Goal: Task Accomplishment & Management: Use online tool/utility

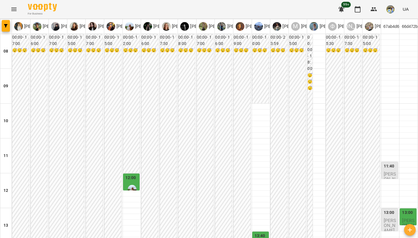
scroll to position [284, 0]
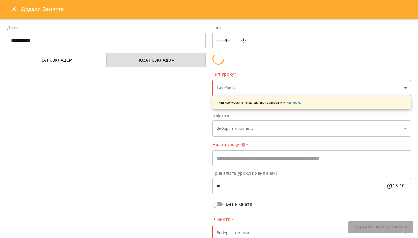
click at [123, 71] on div "**********" at bounding box center [209, 119] width 418 height 238
click at [123, 71] on div "**********" at bounding box center [106, 133] width 206 height 232
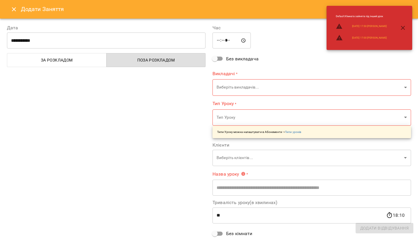
type input "**********"
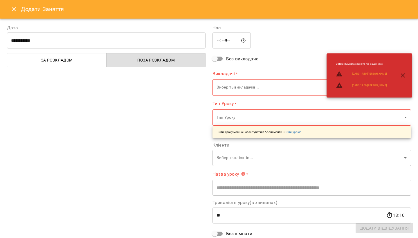
click at [15, 9] on icon "Close" at bounding box center [13, 9] width 7 height 7
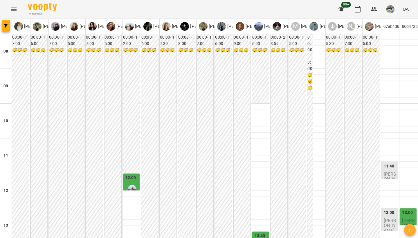
click at [16, 10] on icon "Menu" at bounding box center [13, 9] width 7 height 7
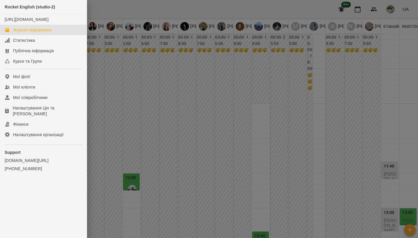
click at [137, 91] on div at bounding box center [209, 119] width 418 height 238
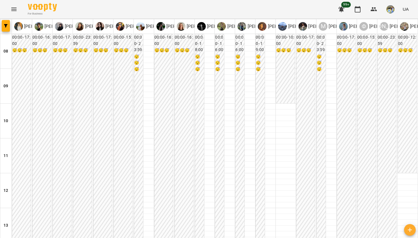
scroll to position [262, 0]
click at [7, 26] on icon "button" at bounding box center [5, 25] width 3 height 3
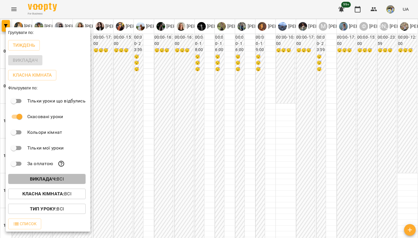
click at [66, 181] on span "Викладач : Всі" at bounding box center [47, 179] width 68 height 7
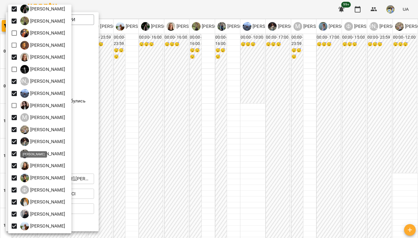
scroll to position [41, 0]
click at [176, 138] on div at bounding box center [209, 119] width 418 height 238
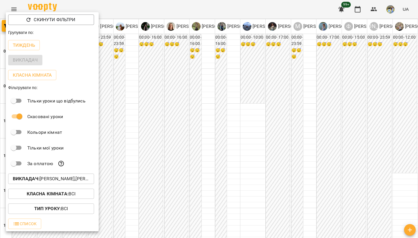
click at [167, 141] on div at bounding box center [209, 119] width 418 height 238
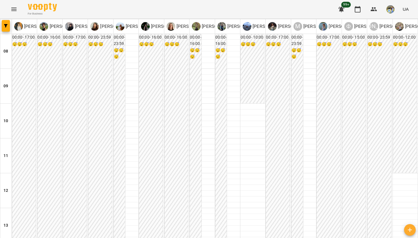
scroll to position [312, 0]
click at [8, 24] on button "button" at bounding box center [6, 26] width 8 height 12
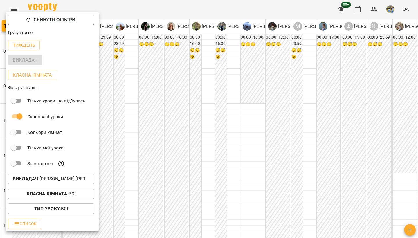
click at [31, 174] on div "Викладач : [PERSON_NAME],[PERSON_NAME],[PERSON_NAME],[PERSON_NAME],[PERSON_NAME…" at bounding box center [52, 178] width 93 height 15
click at [32, 182] on b "Викладач :" at bounding box center [26, 179] width 27 height 6
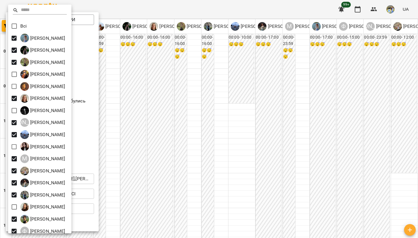
click at [130, 134] on div at bounding box center [209, 119] width 418 height 238
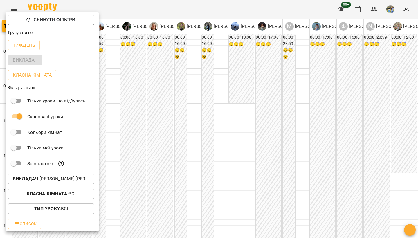
click at [130, 135] on div at bounding box center [209, 119] width 418 height 238
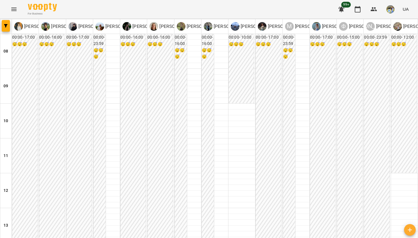
scroll to position [278, 0]
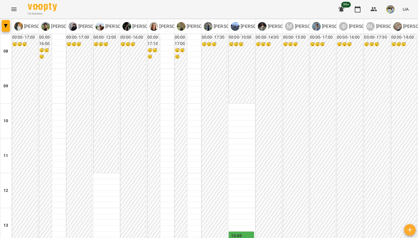
scroll to position [316, 0]
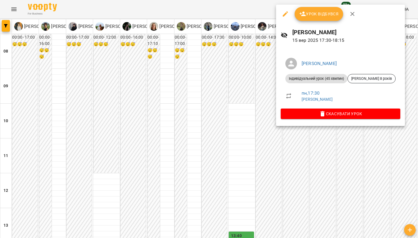
click at [182, 148] on div at bounding box center [209, 119] width 418 height 238
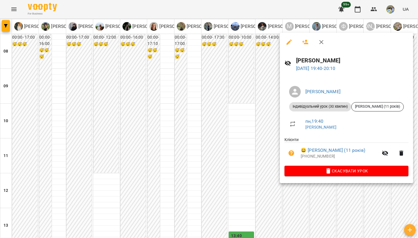
click at [242, 148] on div at bounding box center [209, 119] width 418 height 238
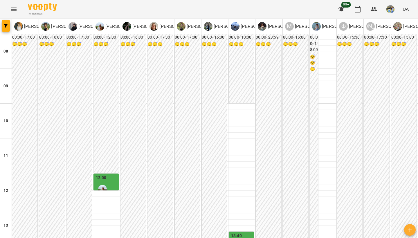
scroll to position [259, 0]
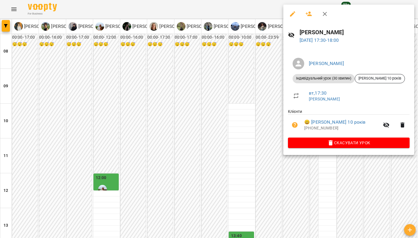
click at [349, 169] on div at bounding box center [209, 119] width 418 height 238
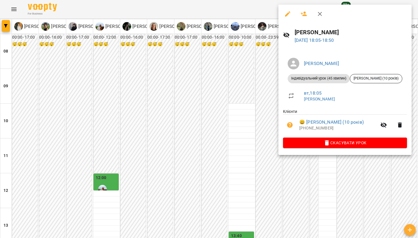
click at [354, 181] on div at bounding box center [209, 119] width 418 height 238
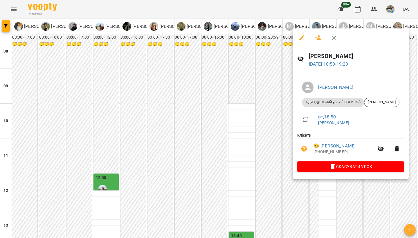
click at [365, 192] on div at bounding box center [209, 119] width 418 height 238
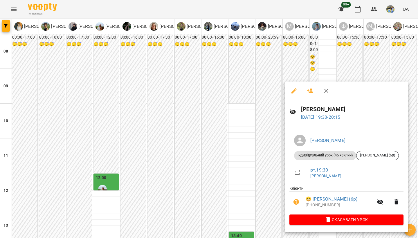
click at [251, 173] on div at bounding box center [209, 119] width 418 height 238
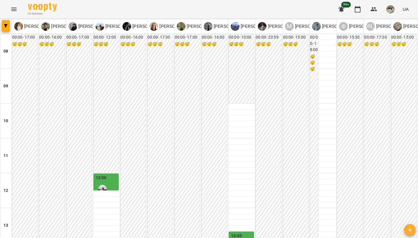
scroll to position [309, 0]
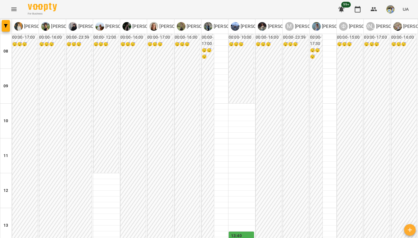
scroll to position [250, 0]
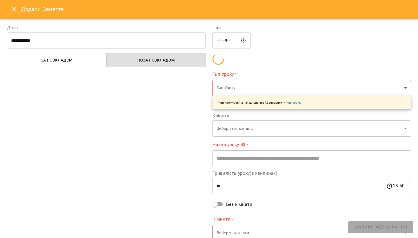
click at [381, 127] on div "Час ***** ​ Тип Уроку * Тип Уроку ​ Типи Уроку можна налаштувати в Абонементи -…" at bounding box center [312, 133] width 206 height 232
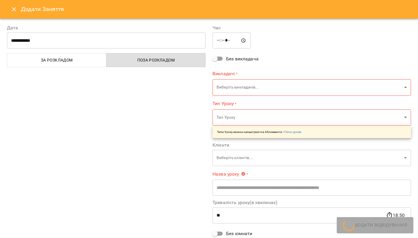
type input "**********"
click at [16, 9] on icon "Close" at bounding box center [13, 9] width 7 height 7
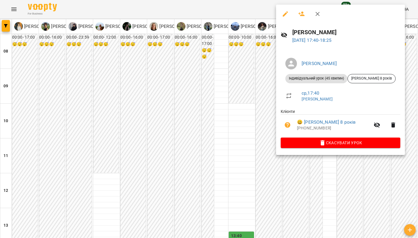
click at [355, 171] on div at bounding box center [209, 119] width 418 height 238
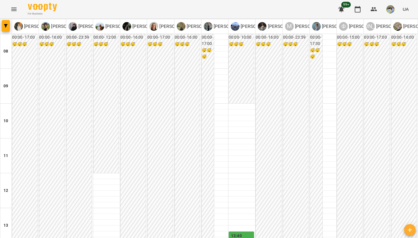
scroll to position [331, 0]
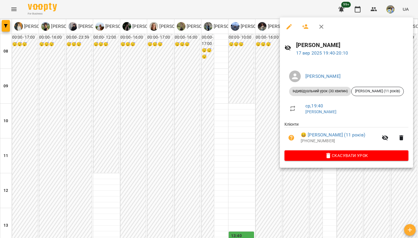
click at [311, 197] on div at bounding box center [209, 119] width 418 height 238
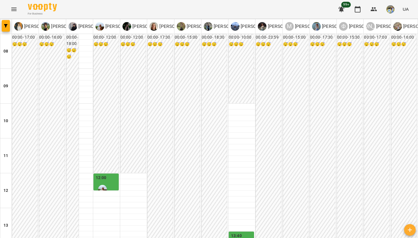
scroll to position [357, 0]
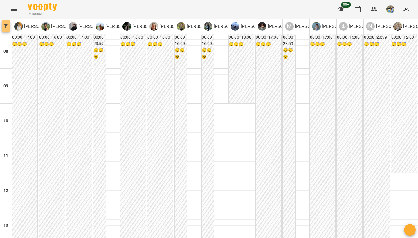
click at [9, 24] on span "button" at bounding box center [6, 25] width 8 height 3
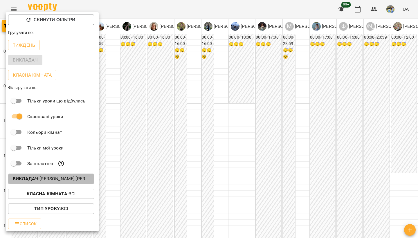
click at [59, 179] on p "Викладач : [PERSON_NAME],[PERSON_NAME],[PERSON_NAME],[PERSON_NAME],[PERSON_NAME…" at bounding box center [51, 178] width 77 height 7
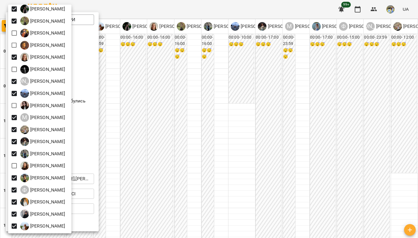
scroll to position [41, 0]
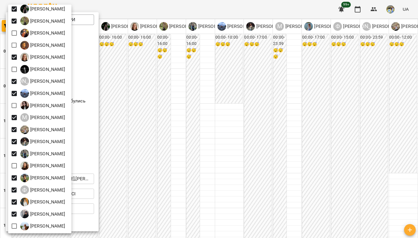
click at [119, 208] on div at bounding box center [209, 119] width 418 height 238
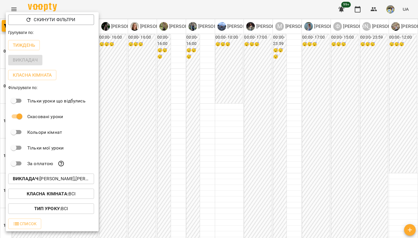
click at [167, 155] on div at bounding box center [209, 119] width 418 height 238
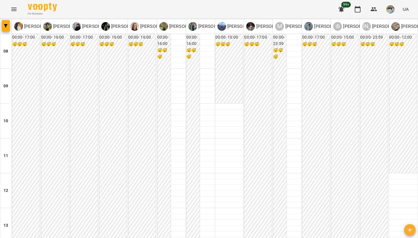
scroll to position [307, 0]
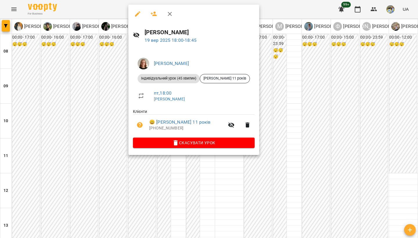
click at [118, 107] on div at bounding box center [209, 119] width 418 height 238
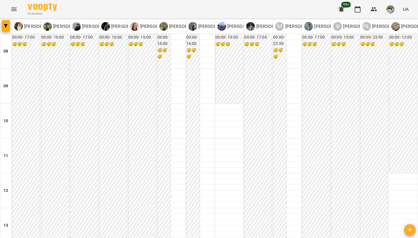
scroll to position [197, 0]
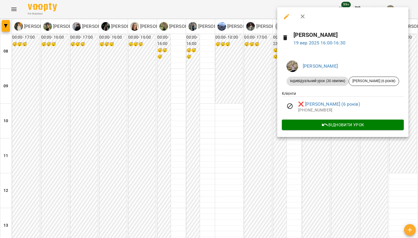
click at [396, 159] on div at bounding box center [209, 119] width 418 height 238
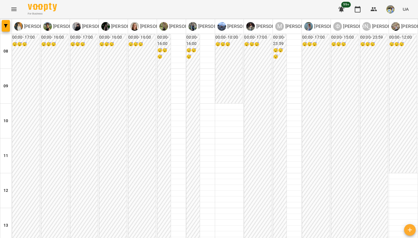
scroll to position [331, 0]
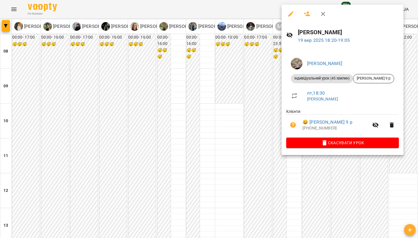
click at [219, 114] on div at bounding box center [209, 119] width 418 height 238
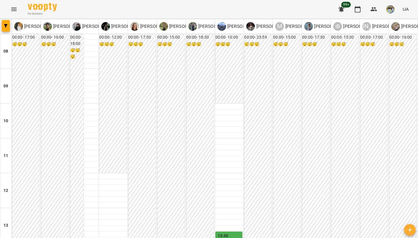
scroll to position [276, 0]
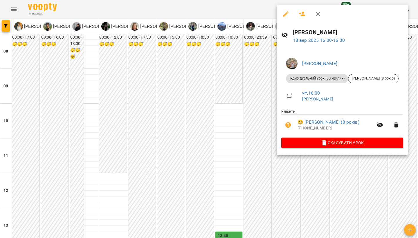
click at [239, 181] on div at bounding box center [209, 119] width 418 height 238
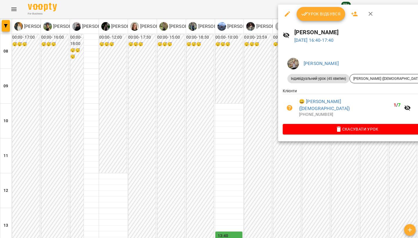
click at [304, 155] on div at bounding box center [209, 119] width 418 height 238
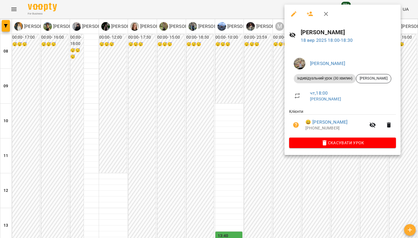
click at [217, 128] on div at bounding box center [209, 119] width 418 height 238
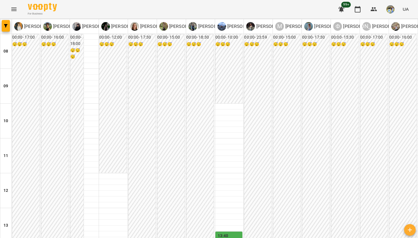
scroll to position [301, 0]
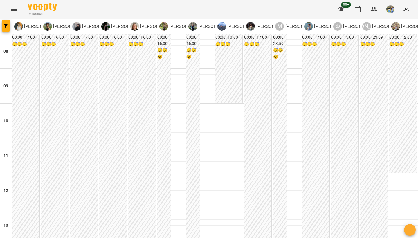
scroll to position [339, 0]
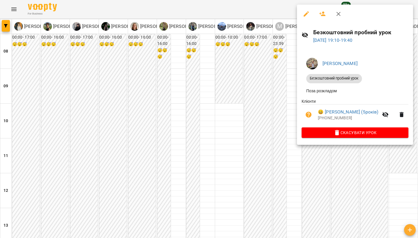
click at [252, 100] on div at bounding box center [209, 119] width 418 height 238
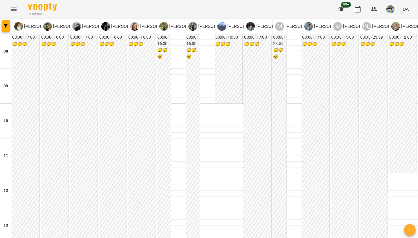
scroll to position [267, 0]
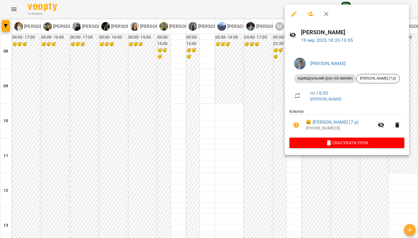
click at [287, 161] on div at bounding box center [209, 119] width 418 height 238
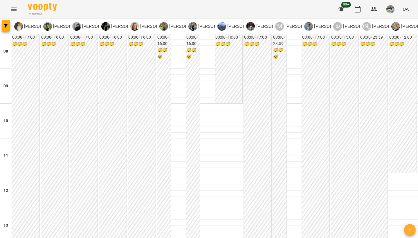
scroll to position [312, 0]
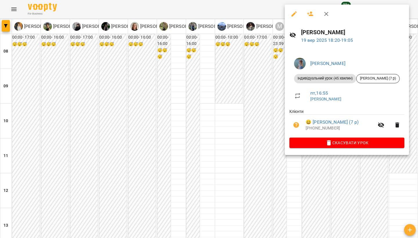
click at [241, 174] on div at bounding box center [209, 119] width 418 height 238
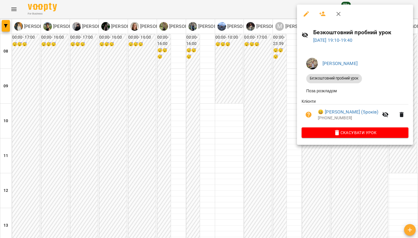
click at [368, 157] on div at bounding box center [209, 119] width 418 height 238
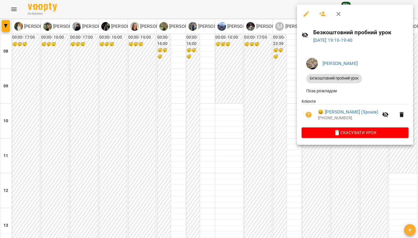
click at [366, 176] on div at bounding box center [209, 119] width 418 height 238
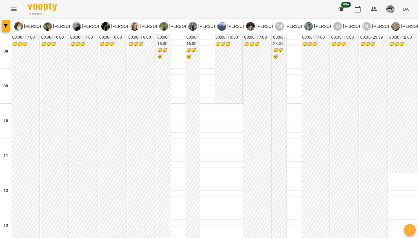
scroll to position [322, 0]
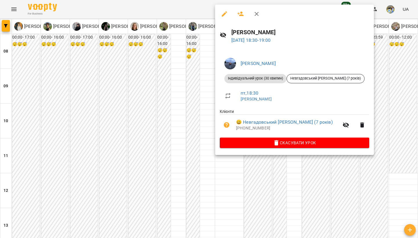
click at [203, 104] on div at bounding box center [209, 119] width 418 height 238
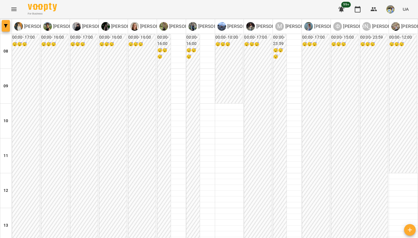
click at [9, 23] on button "button" at bounding box center [6, 26] width 8 height 12
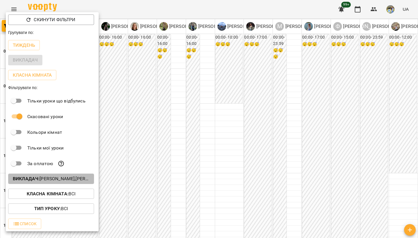
click at [40, 176] on button "Викладач : [PERSON_NAME],[PERSON_NAME],[PERSON_NAME],[PERSON_NAME],[PERSON_NAME…" at bounding box center [51, 179] width 86 height 10
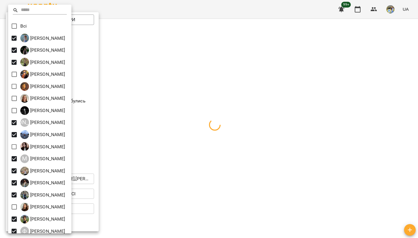
click at [137, 87] on div at bounding box center [209, 119] width 418 height 238
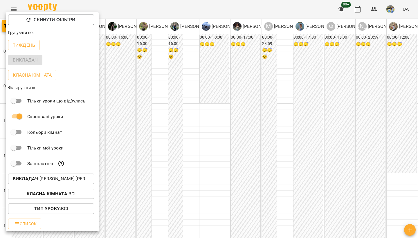
click at [162, 166] on div at bounding box center [209, 119] width 418 height 238
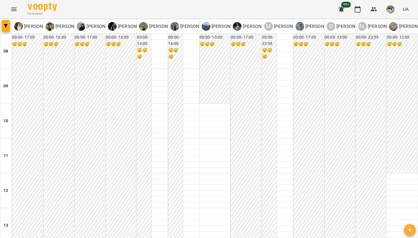
scroll to position [174, 0]
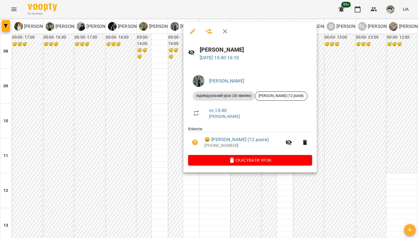
click at [186, 170] on div "[PERSON_NAME] урок (30 хвилин) [PERSON_NAME] (12 років) пт , 15:40 [PERSON_NAME…" at bounding box center [250, 119] width 133 height 107
click at [174, 175] on div at bounding box center [209, 119] width 418 height 238
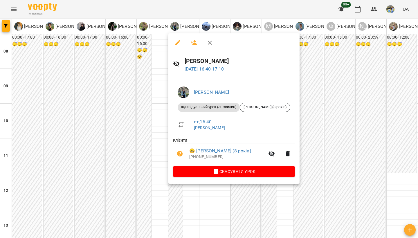
click at [168, 192] on div at bounding box center [209, 119] width 418 height 238
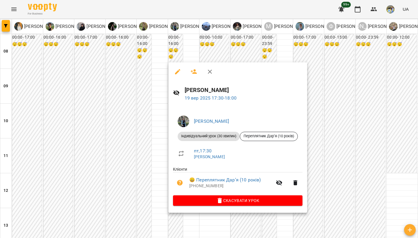
click at [141, 173] on div at bounding box center [209, 119] width 418 height 238
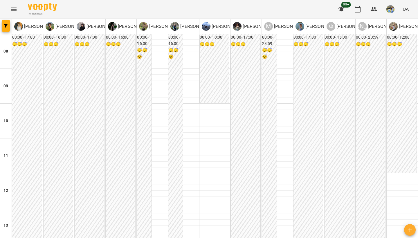
scroll to position [347, 0]
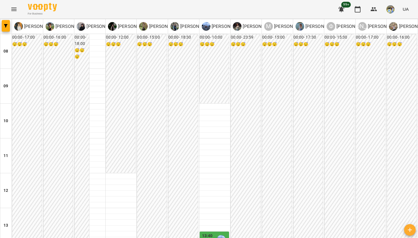
scroll to position [357, 0]
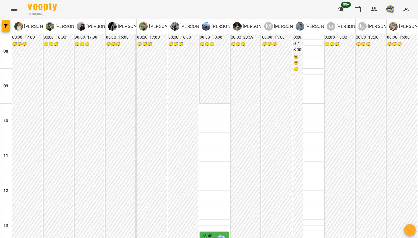
scroll to position [207, 0]
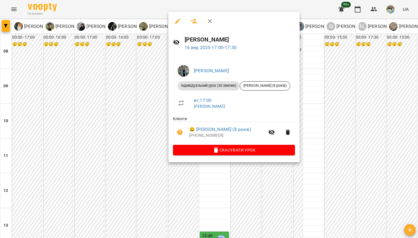
click at [160, 179] on div at bounding box center [209, 119] width 418 height 238
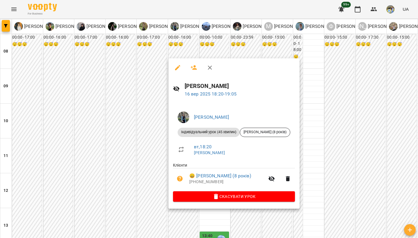
click at [100, 185] on div at bounding box center [209, 119] width 418 height 238
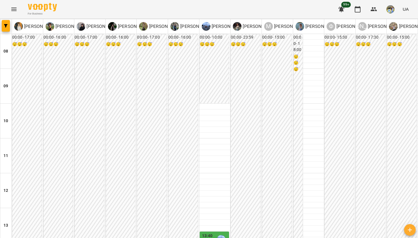
scroll to position [313, 0]
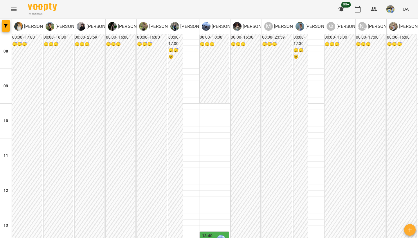
scroll to position [241, 0]
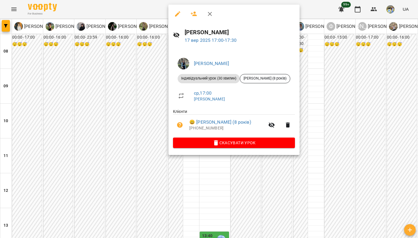
click at [127, 133] on div at bounding box center [209, 119] width 418 height 238
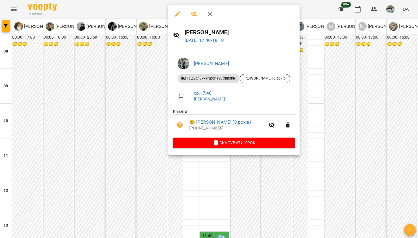
click at [174, 164] on div at bounding box center [209, 119] width 418 height 238
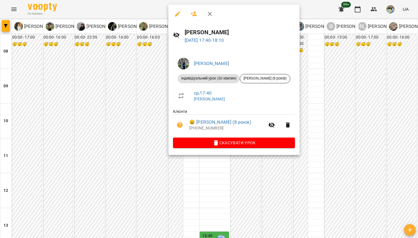
click at [130, 129] on div at bounding box center [209, 119] width 418 height 238
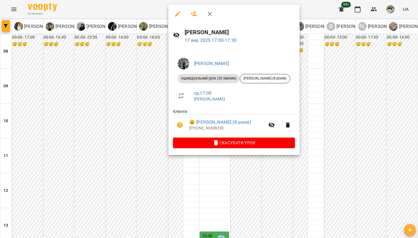
click at [154, 132] on div at bounding box center [209, 119] width 418 height 238
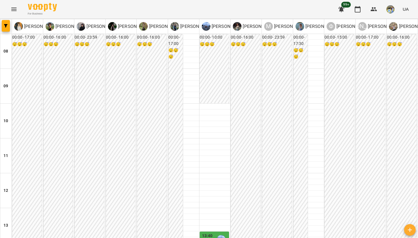
scroll to position [302, 0]
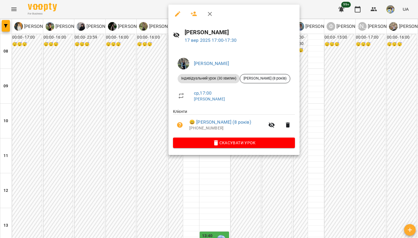
click at [155, 56] on div at bounding box center [209, 119] width 418 height 238
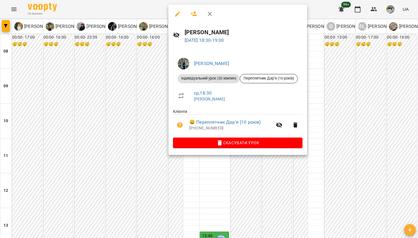
click at [163, 143] on div at bounding box center [209, 119] width 418 height 238
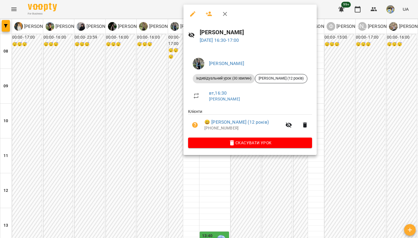
click at [171, 79] on div at bounding box center [209, 119] width 418 height 238
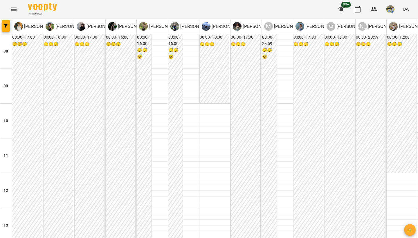
scroll to position [349, 0]
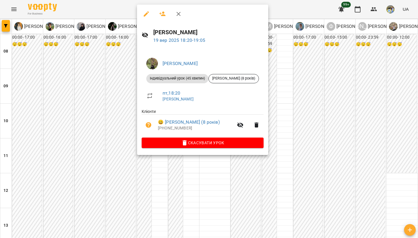
click at [119, 93] on div at bounding box center [209, 119] width 418 height 238
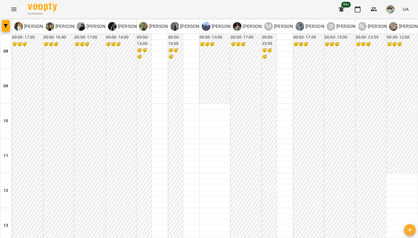
scroll to position [349, 0]
click at [7, 26] on icon "button" at bounding box center [5, 25] width 3 height 3
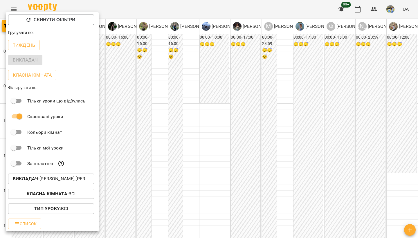
click at [70, 175] on div "Викладач : [PERSON_NAME],[PERSON_NAME],[PERSON_NAME],[PERSON_NAME],[PERSON_NAME…" at bounding box center [52, 178] width 93 height 15
click at [66, 180] on p "Викладач : [PERSON_NAME],[PERSON_NAME],[PERSON_NAME],[PERSON_NAME],[PERSON_NAME…" at bounding box center [51, 178] width 77 height 7
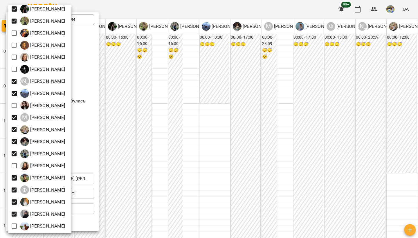
scroll to position [41, 0]
click at [165, 71] on div at bounding box center [209, 119] width 418 height 238
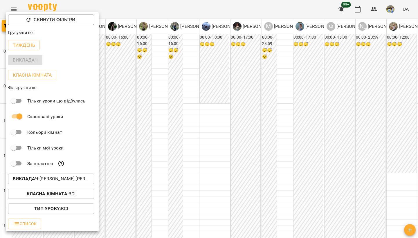
click at [191, 96] on div at bounding box center [209, 119] width 418 height 238
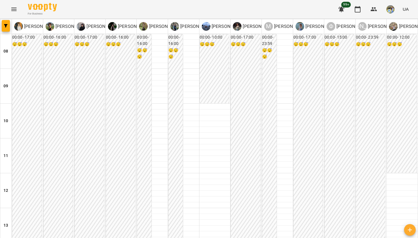
scroll to position [255, 0]
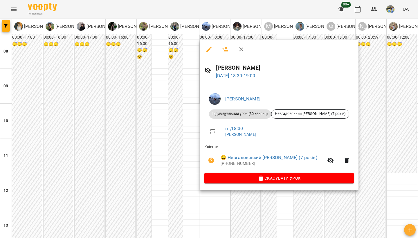
click at [174, 153] on div at bounding box center [209, 119] width 418 height 238
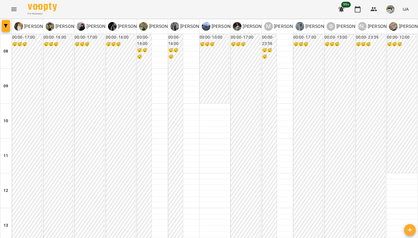
scroll to position [194, 0]
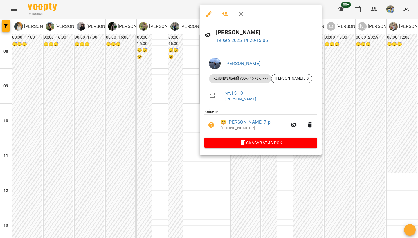
click at [198, 69] on div at bounding box center [209, 119] width 418 height 238
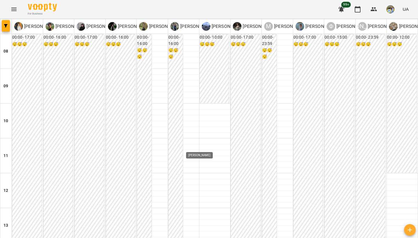
scroll to position [209, 0]
click at [10, 28] on button "button" at bounding box center [6, 26] width 8 height 12
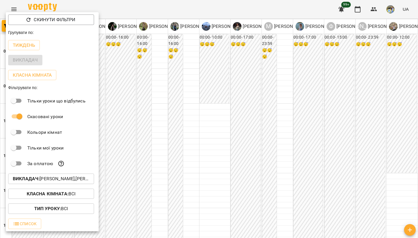
click at [40, 182] on b "Викладач :" at bounding box center [26, 179] width 27 height 6
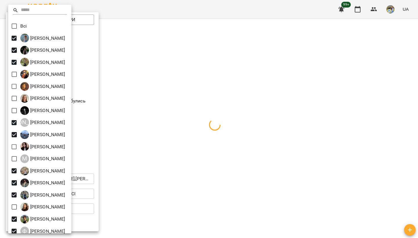
click at [168, 131] on div at bounding box center [209, 119] width 418 height 238
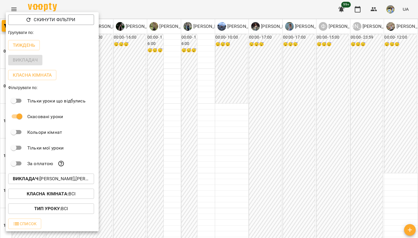
click at [170, 134] on div at bounding box center [209, 119] width 418 height 238
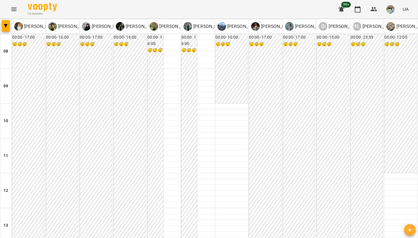
scroll to position [322, 0]
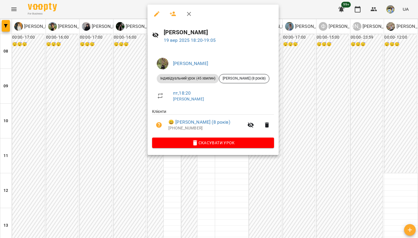
click at [173, 170] on div at bounding box center [209, 119] width 418 height 238
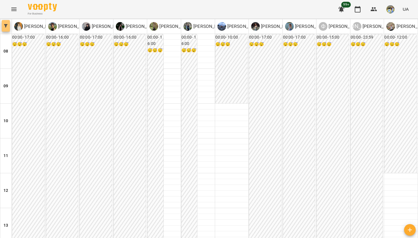
click at [4, 28] on button "button" at bounding box center [6, 26] width 8 height 12
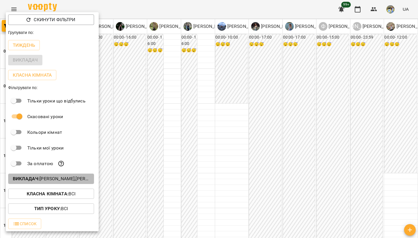
click at [63, 180] on p "Викладач : [PERSON_NAME],[PERSON_NAME],[PERSON_NAME],[PERSON_NAME],[PERSON_NAME…" at bounding box center [51, 178] width 77 height 7
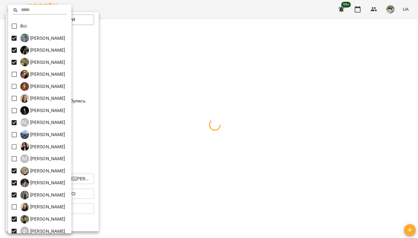
click at [142, 130] on div at bounding box center [209, 119] width 418 height 238
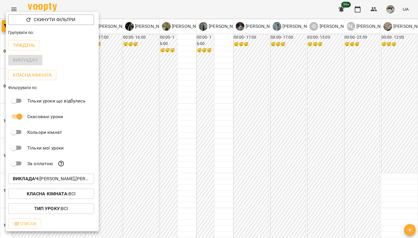
click at [209, 69] on div at bounding box center [209, 119] width 418 height 238
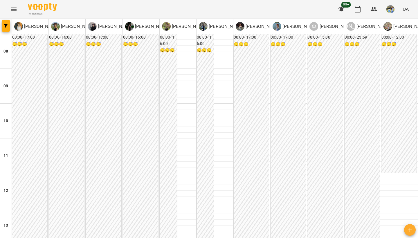
scroll to position [357, 0]
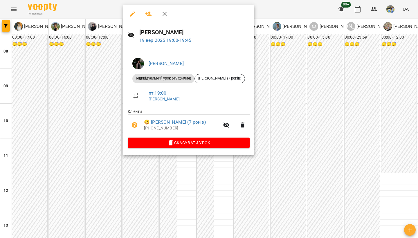
click at [31, 113] on div at bounding box center [209, 119] width 418 height 238
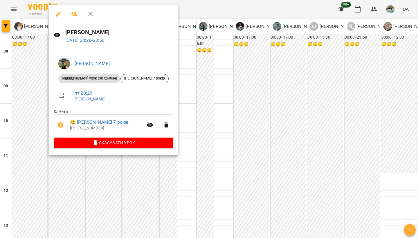
click at [30, 120] on div at bounding box center [209, 119] width 418 height 238
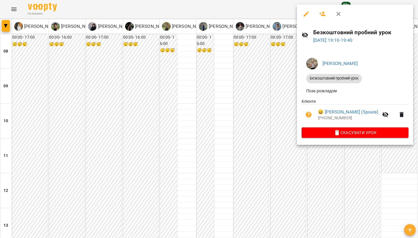
click at [2, 24] on div at bounding box center [209, 119] width 418 height 238
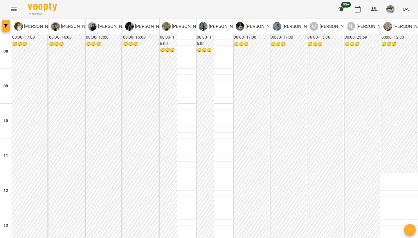
click at [3, 26] on span "button" at bounding box center [6, 25] width 8 height 3
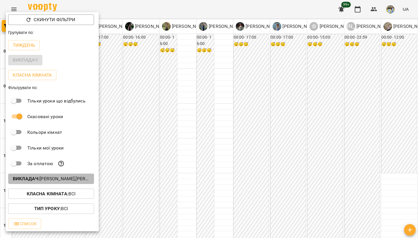
click at [31, 180] on b "Викладач :" at bounding box center [26, 179] width 27 height 6
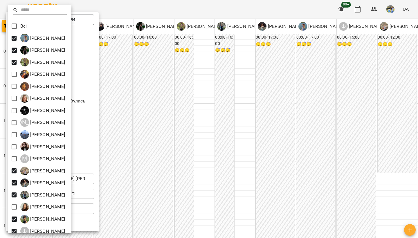
drag, startPoint x: 214, startPoint y: 78, endPoint x: 214, endPoint y: 68, distance: 10.5
click at [214, 69] on div at bounding box center [209, 119] width 418 height 238
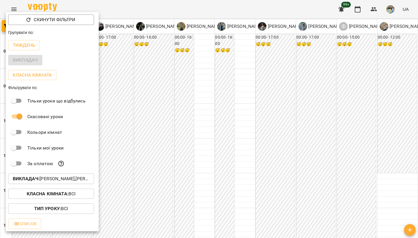
click at [177, 96] on div at bounding box center [209, 119] width 418 height 238
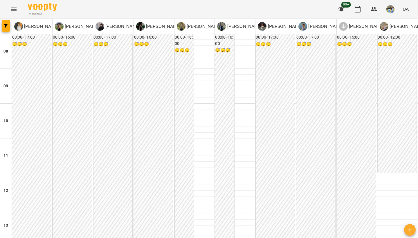
scroll to position [20, 0]
click at [6, 26] on icon "button" at bounding box center [5, 25] width 3 height 3
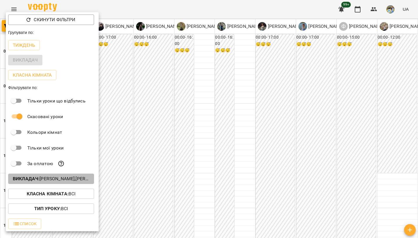
click at [26, 182] on b "Викладач :" at bounding box center [26, 179] width 27 height 6
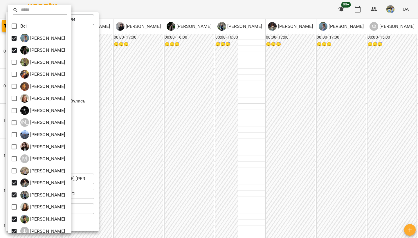
click at [188, 181] on div at bounding box center [209, 119] width 418 height 238
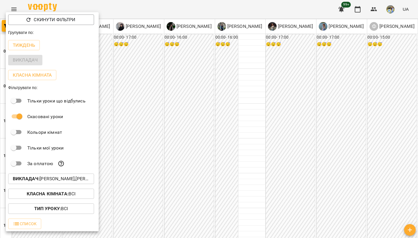
click at [188, 181] on div at bounding box center [209, 119] width 418 height 238
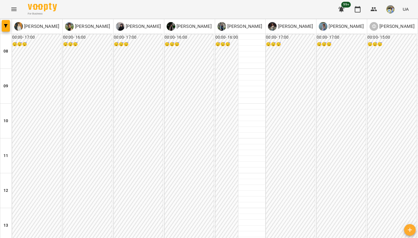
scroll to position [309, 0]
click at [10, 28] on button "button" at bounding box center [6, 26] width 8 height 12
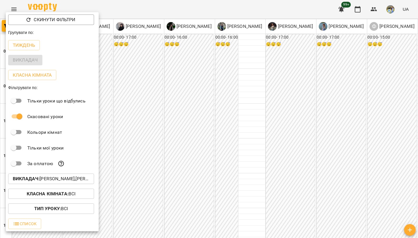
click at [84, 182] on p "Викладач : [PERSON_NAME],[PERSON_NAME],[PERSON_NAME],[PERSON_NAME],[PERSON_NAME…" at bounding box center [51, 178] width 77 height 7
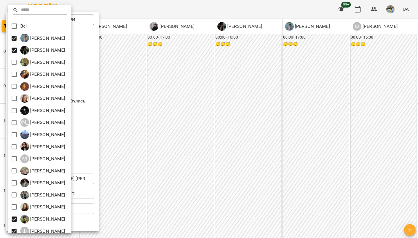
click at [185, 151] on div at bounding box center [209, 119] width 418 height 238
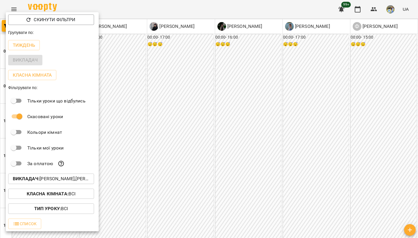
click at [202, 126] on div at bounding box center [209, 119] width 418 height 238
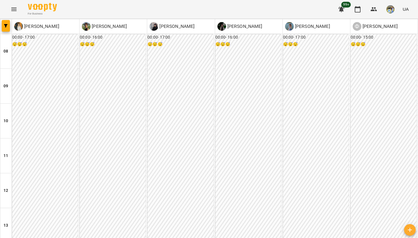
scroll to position [283, 0]
drag, startPoint x: 212, startPoint y: 234, endPoint x: 125, endPoint y: 238, distance: 87.2
